Goal: Navigation & Orientation: Find specific page/section

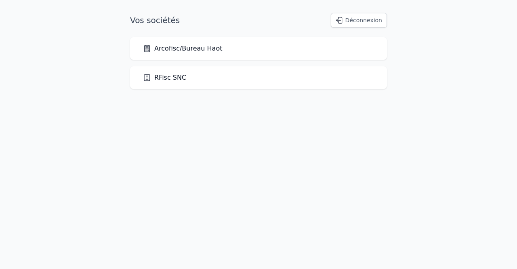
click at [176, 45] on link "Arcofisc/Bureau Haot" at bounding box center [182, 49] width 79 height 10
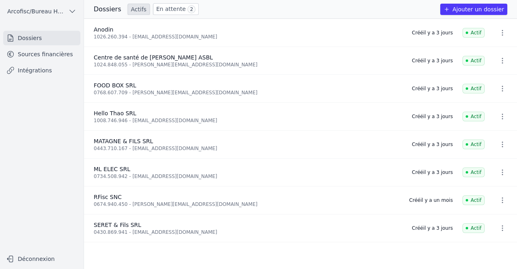
click at [72, 55] on link "Sources financières" at bounding box center [41, 54] width 77 height 15
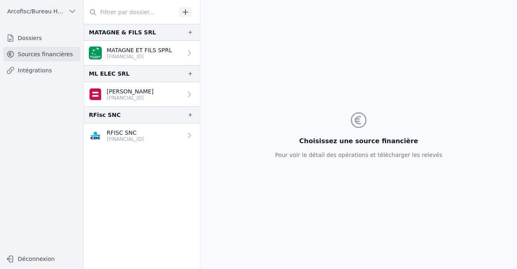
click at [64, 43] on link "Dossiers" at bounding box center [41, 38] width 77 height 15
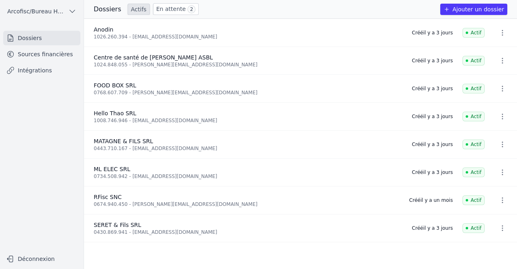
click at [59, 57] on link "Sources financières" at bounding box center [41, 54] width 77 height 15
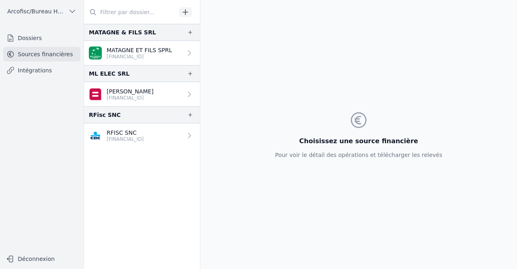
click at [150, 88] on p "[PERSON_NAME]" at bounding box center [130, 91] width 47 height 8
click at [124, 88] on p "[PERSON_NAME]" at bounding box center [130, 91] width 47 height 8
click at [189, 94] on icon at bounding box center [189, 94] width 8 height 8
click at [185, 93] on icon at bounding box center [189, 94] width 8 height 8
click at [111, 92] on p "[PERSON_NAME]" at bounding box center [130, 91] width 47 height 8
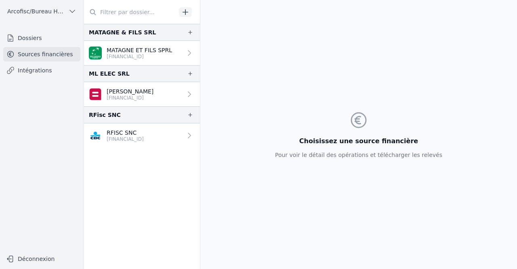
click at [124, 61] on link "MATAGNE ET FILS SPRL [FINANCIAL_ID]" at bounding box center [142, 53] width 116 height 24
click at [126, 49] on p "MATAGNE ET FILS SPRL" at bounding box center [139, 50] width 65 height 8
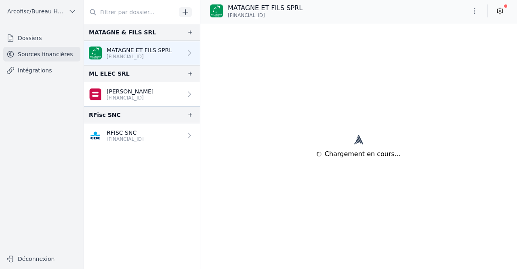
click at [126, 49] on p "MATAGNE ET FILS SPRL" at bounding box center [139, 50] width 65 height 8
